Goal: Use online tool/utility: Utilize a website feature to perform a specific function

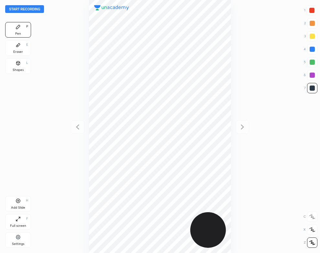
scroll to position [253, 217]
click at [51, 64] on div "Start recording 1 2 3 4 5 6 7 R O A L C X Z Erase all C X Z Pen P Eraser E Shap…" at bounding box center [160, 126] width 320 height 253
click at [36, 7] on button "Start recording" at bounding box center [24, 9] width 39 height 8
click at [24, 204] on div "Add Slide H" at bounding box center [18, 204] width 26 height 16
click at [19, 45] on icon at bounding box center [18, 44] width 5 height 5
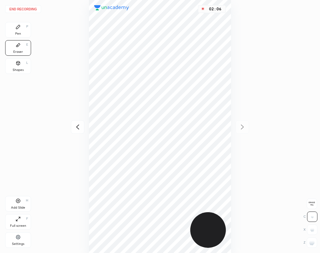
click at [17, 30] on div "Pen P" at bounding box center [18, 30] width 26 height 16
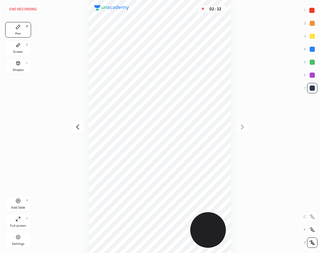
click at [21, 203] on div "Add Slide H" at bounding box center [18, 204] width 26 height 16
click at [20, 46] on icon at bounding box center [18, 44] width 5 height 5
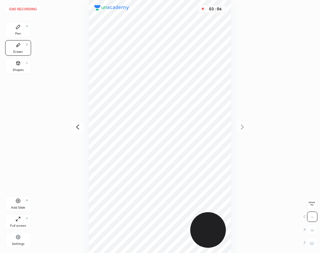
click at [16, 35] on div "Pen" at bounding box center [18, 33] width 6 height 3
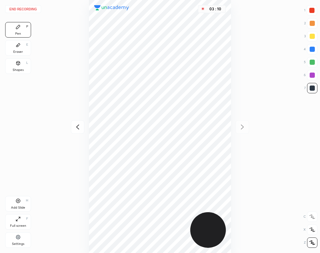
click at [19, 51] on div "Eraser" at bounding box center [18, 51] width 10 height 3
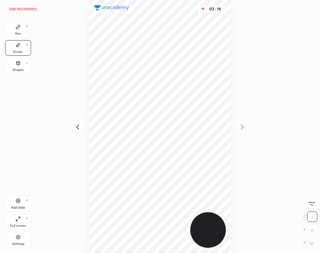
click at [23, 30] on div "Pen P" at bounding box center [18, 30] width 26 height 16
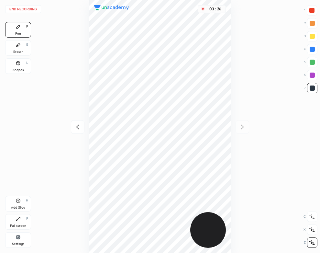
click at [19, 69] on div "Shapes" at bounding box center [18, 69] width 11 height 3
click at [21, 26] on div "Pen P" at bounding box center [18, 30] width 26 height 16
click at [28, 6] on button "End recording" at bounding box center [23, 9] width 36 height 8
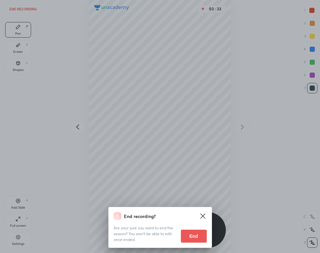
click at [195, 238] on button "End" at bounding box center [194, 236] width 26 height 13
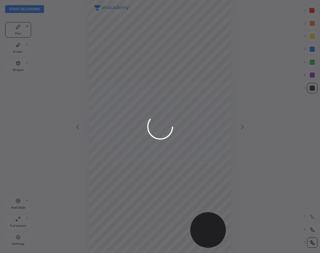
scroll to position [253, 217]
